Goal: Information Seeking & Learning: Learn about a topic

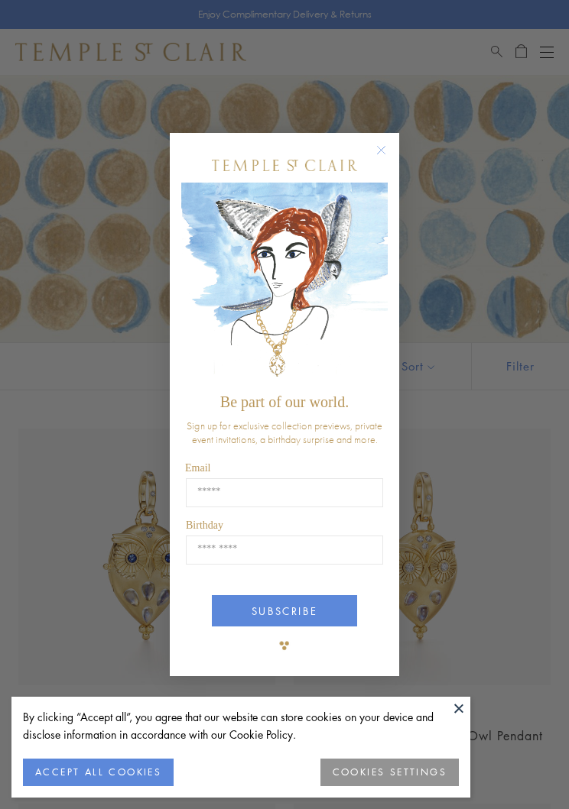
click at [387, 150] on circle "Close dialog" at bounding box center [381, 150] width 18 height 18
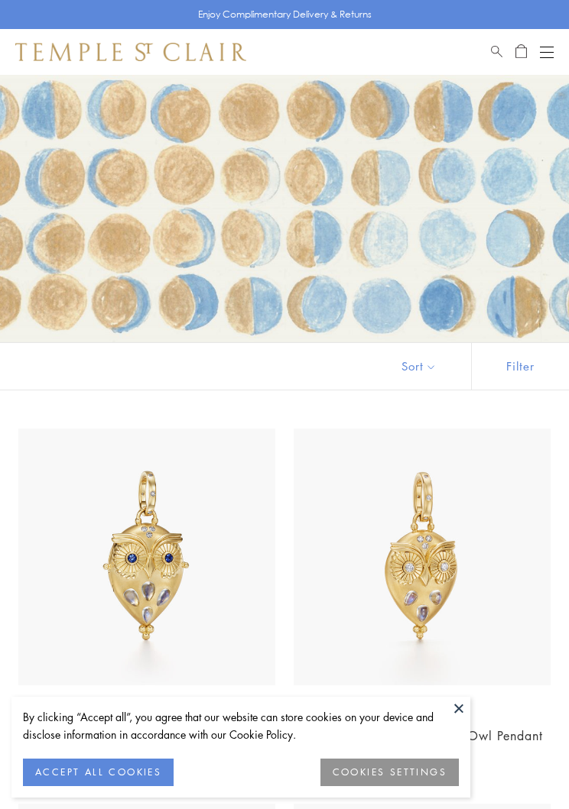
click at [547, 60] on button "Open navigation" at bounding box center [547, 52] width 14 height 18
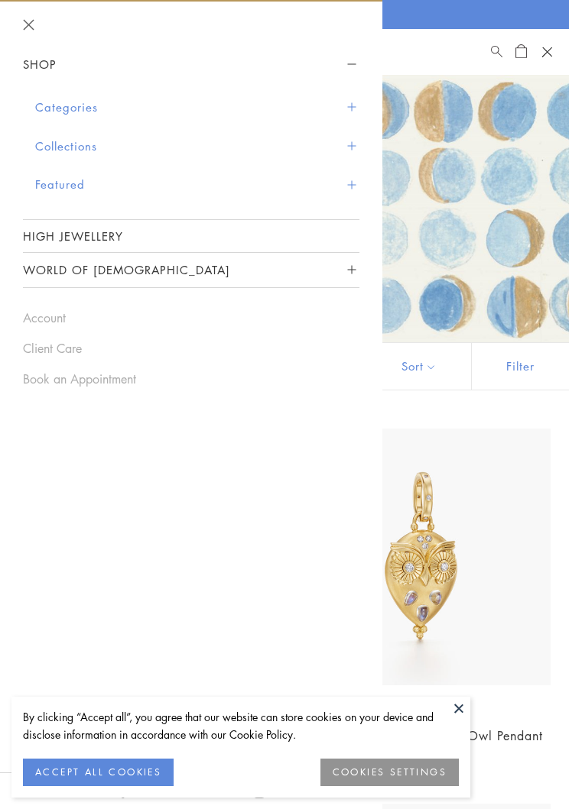
click at [111, 104] on button "Categories" at bounding box center [197, 107] width 324 height 39
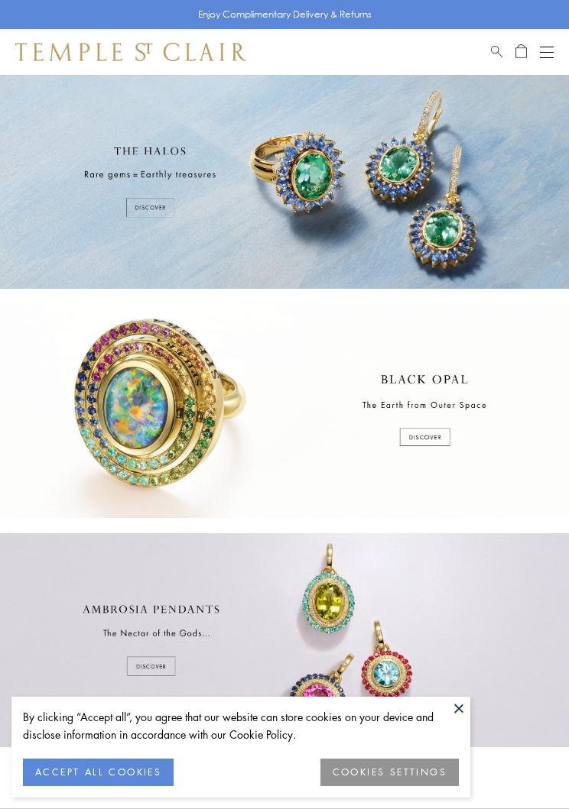
click at [550, 49] on button "Open navigation" at bounding box center [547, 52] width 14 height 18
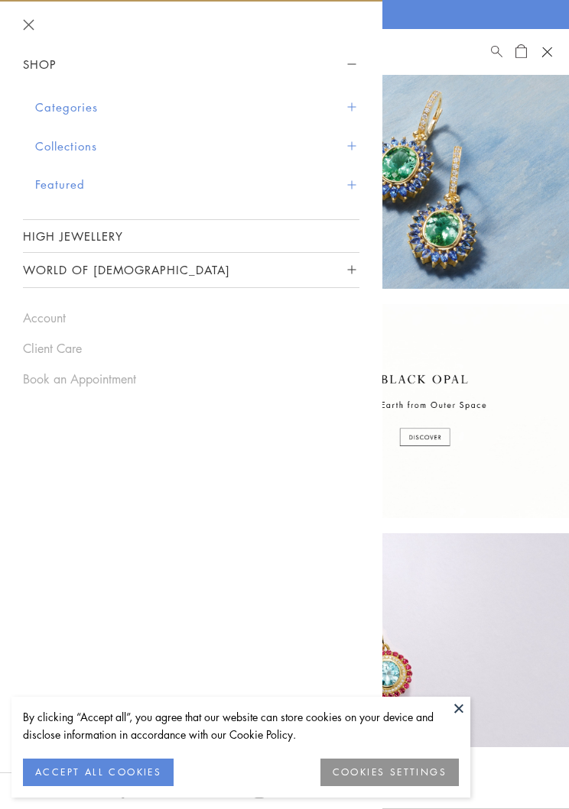
click at [109, 110] on button "Categories" at bounding box center [197, 107] width 324 height 39
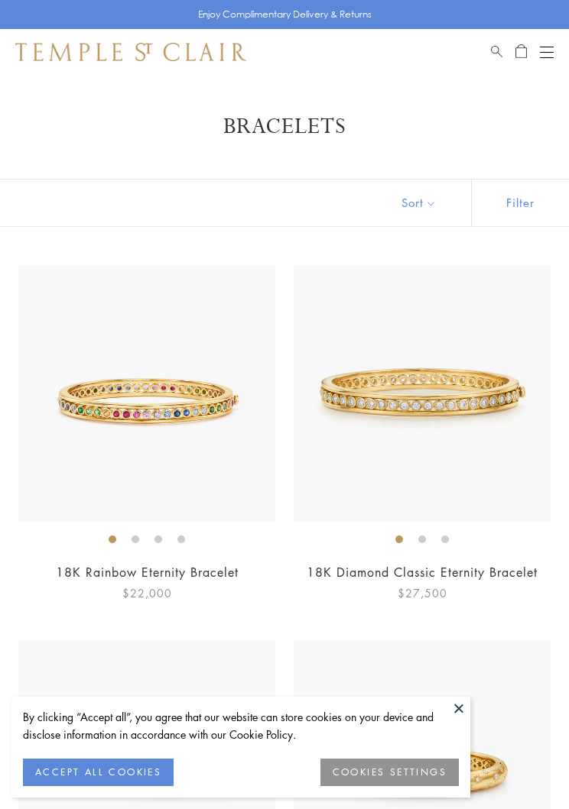
click at [566, 50] on div "Shop Shop Categories Amulets Pendants & Charms Lockets Chains & Leather Cords E…" at bounding box center [284, 52] width 569 height 46
click at [551, 52] on div "Open navigation" at bounding box center [547, 52] width 14 height 1
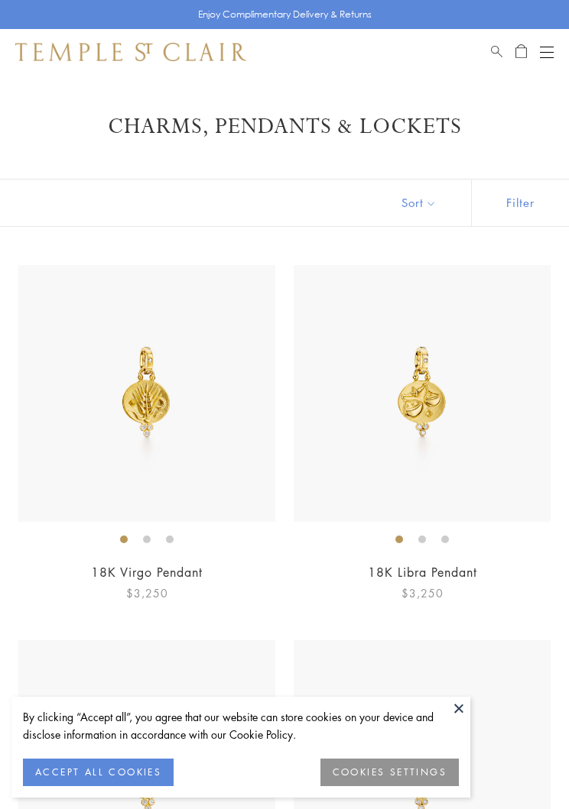
click at [442, 199] on button "Sort" at bounding box center [419, 203] width 104 height 47
click at [523, 210] on button "Filter" at bounding box center [520, 203] width 98 height 47
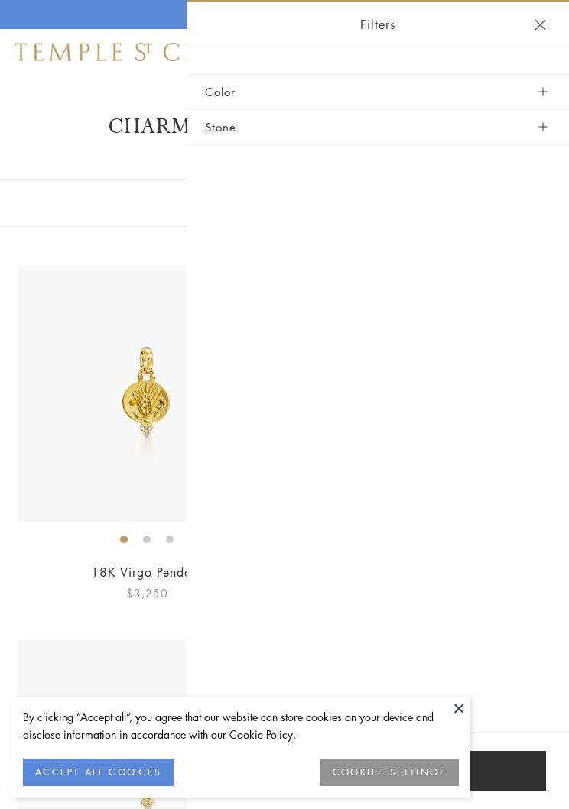
click at [536, 132] on button "Stone" at bounding box center [378, 127] width 346 height 34
click at [540, 131] on button "Stone" at bounding box center [378, 127] width 346 height 34
click at [550, 131] on button "Stone" at bounding box center [378, 127] width 346 height 34
click at [233, 115] on button "Stone" at bounding box center [378, 127] width 346 height 34
click at [556, 14] on header "Filters" at bounding box center [378, 25] width 382 height 46
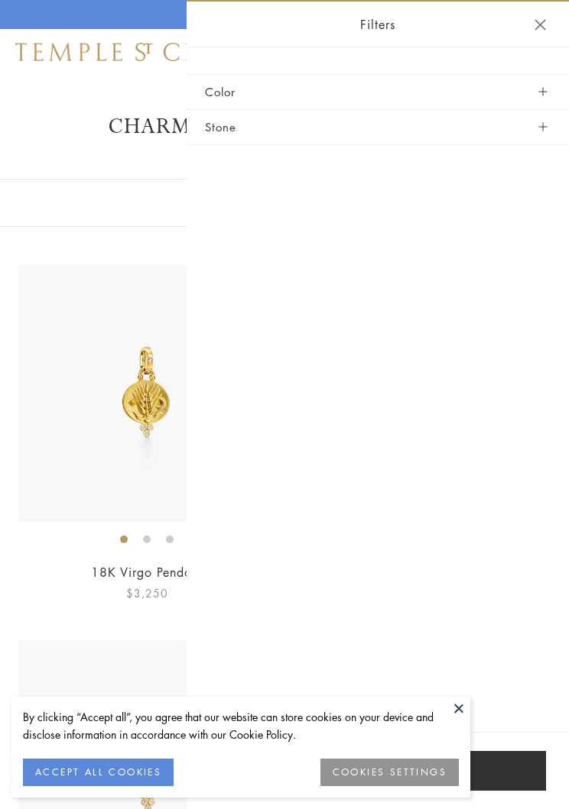
click at [535, 38] on header "Filters" at bounding box center [378, 25] width 382 height 46
click at [535, 24] on button "Close navigation" at bounding box center [539, 24] width 11 height 11
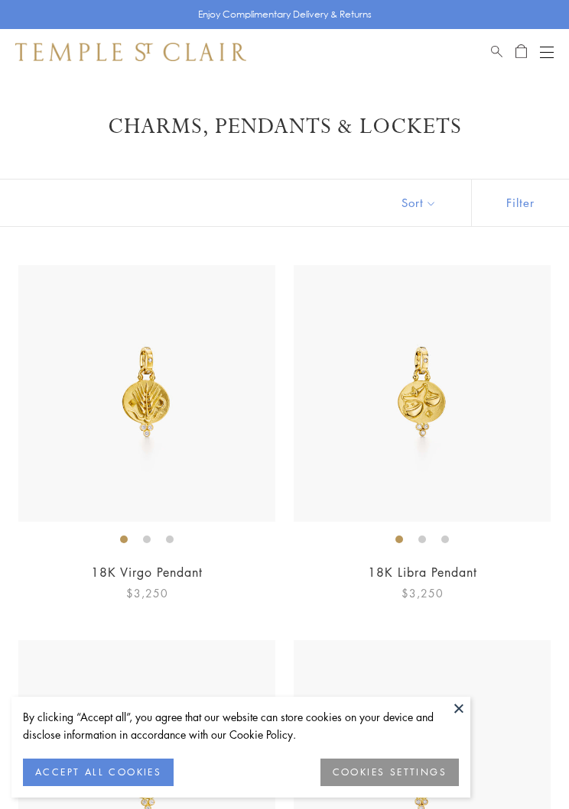
click at [537, 21] on div "Enjoy Complimentary Delivery & Returns" at bounding box center [284, 14] width 569 height 29
click at [560, 50] on div "Shop Shop Categories Amulets Pendants & Charms Lockets Chains & Leather Cords E…" at bounding box center [284, 52] width 569 height 46
click at [521, 222] on button "Filter" at bounding box center [520, 203] width 98 height 47
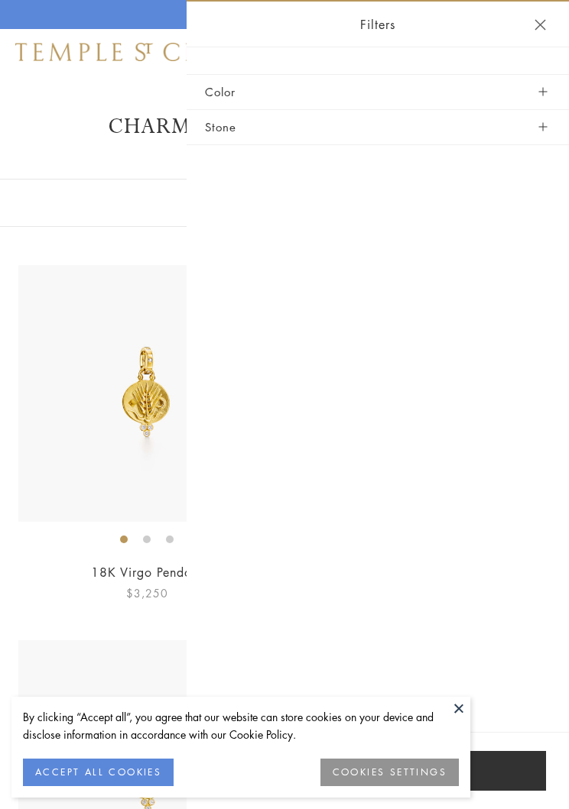
click at [547, 125] on button "Stone" at bounding box center [378, 127] width 346 height 34
click at [389, 757] on button "Apply" at bounding box center [377, 771] width 336 height 40
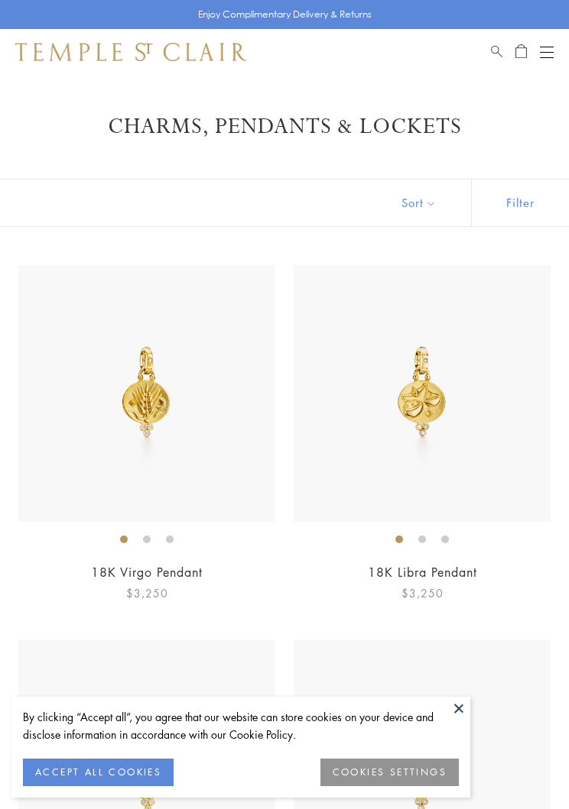
click at [523, 214] on button "Filter" at bounding box center [520, 203] width 98 height 47
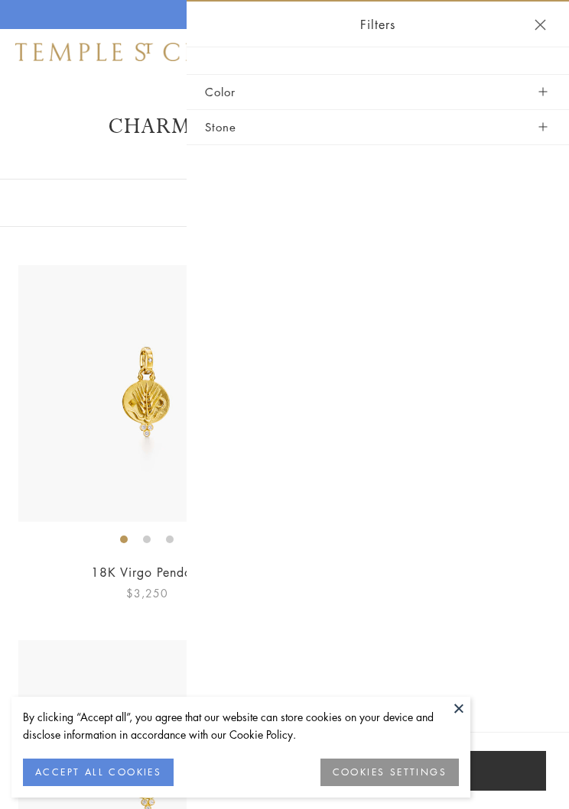
click at [231, 140] on button "Stone" at bounding box center [378, 127] width 346 height 34
